Goal: Task Accomplishment & Management: Use online tool/utility

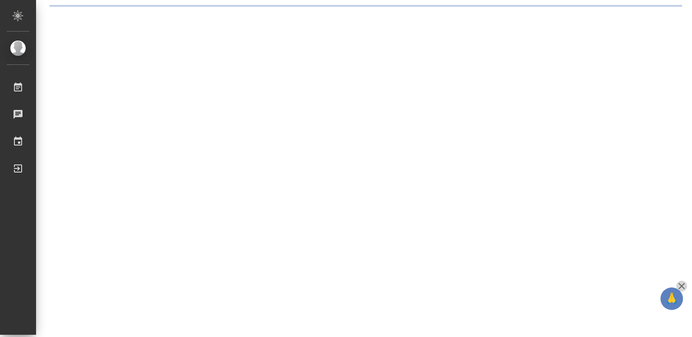
click at [682, 284] on icon "button" at bounding box center [681, 286] width 11 height 11
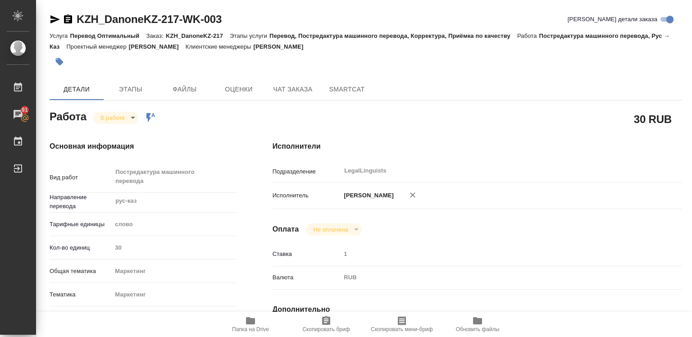
type textarea "x"
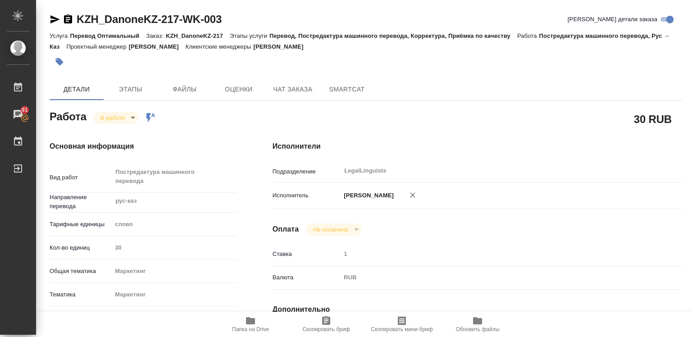
type textarea "x"
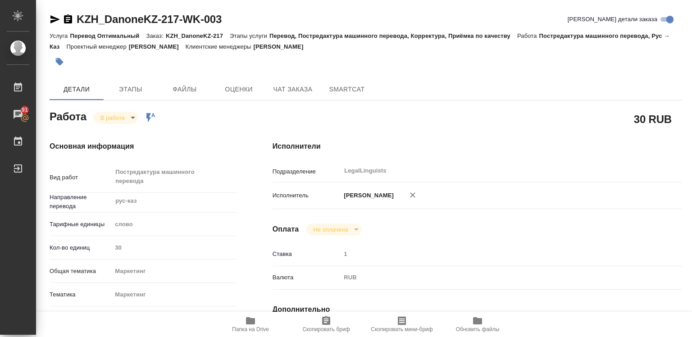
type textarea "x"
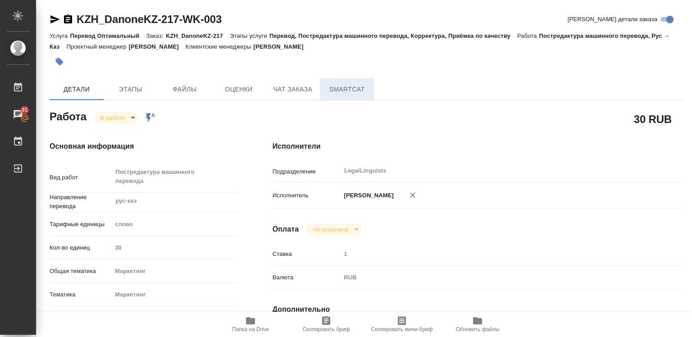
click at [340, 89] on span "SmartCat" at bounding box center [346, 89] width 43 height 11
type textarea "x"
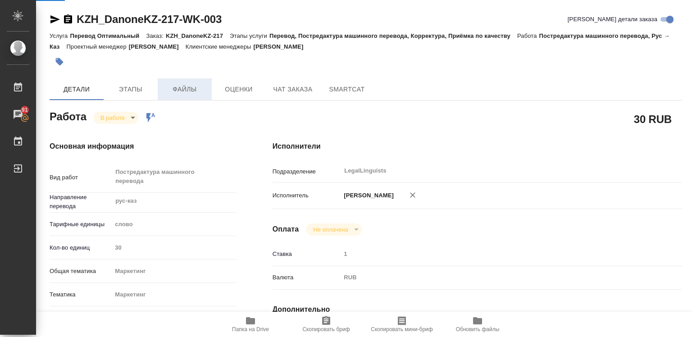
type textarea "x"
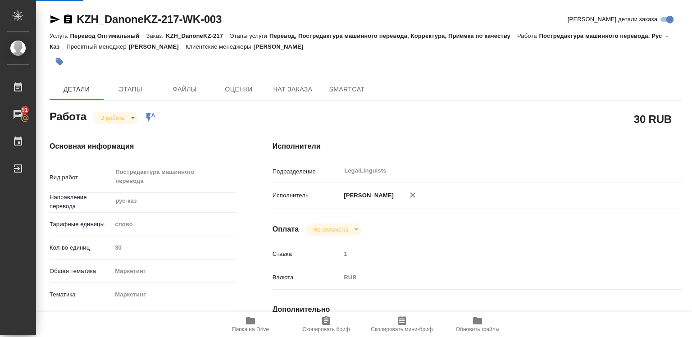
type textarea "x"
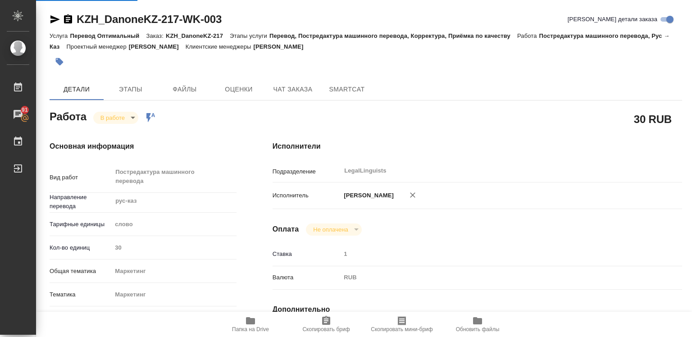
type textarea "x"
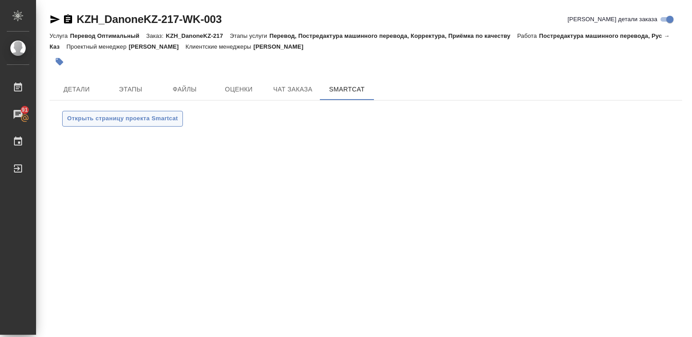
click at [164, 122] on span "Открыть страницу проекта Smartcat" at bounding box center [122, 119] width 111 height 10
